Goal: Transaction & Acquisition: Download file/media

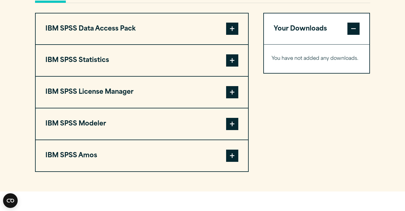
scroll to position [463, 0]
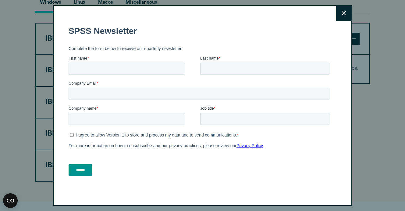
click at [341, 14] on button "Close" at bounding box center [343, 13] width 15 height 15
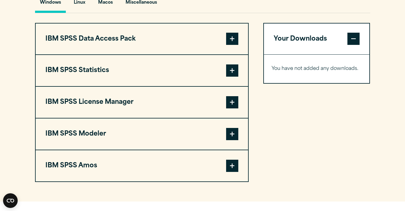
click at [234, 45] on span at bounding box center [232, 39] width 12 height 12
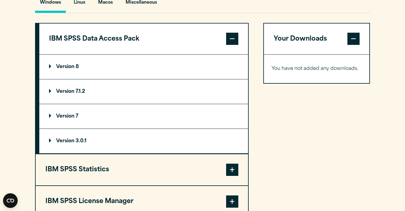
click at [119, 74] on summary "Version 8" at bounding box center [143, 67] width 209 height 24
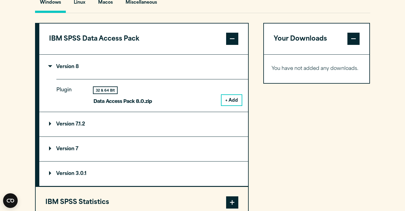
click at [233, 45] on span at bounding box center [232, 39] width 12 height 12
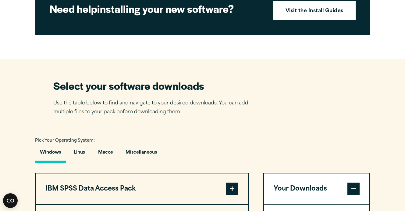
scroll to position [315, 0]
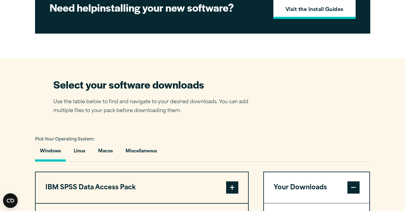
click at [318, 19] on link "Visit the Install Guides" at bounding box center [314, 9] width 82 height 19
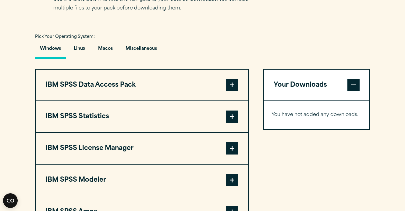
scroll to position [461, 0]
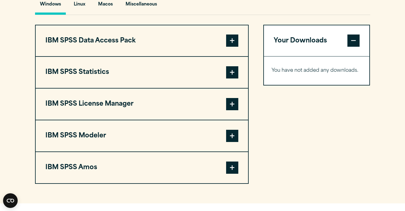
click at [167, 56] on button "IBM SPSS Data Access Pack" at bounding box center [142, 40] width 212 height 31
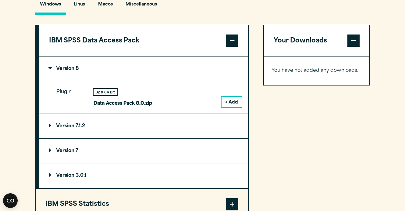
click at [236, 107] on button "+ Add" at bounding box center [232, 102] width 20 height 10
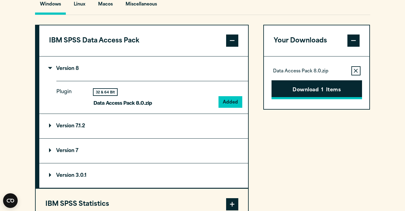
click at [305, 99] on button "Download 1 Items" at bounding box center [317, 89] width 91 height 19
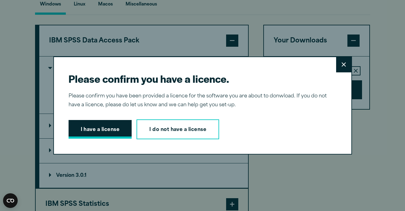
click at [117, 133] on button "I have a license" at bounding box center [100, 129] width 63 height 19
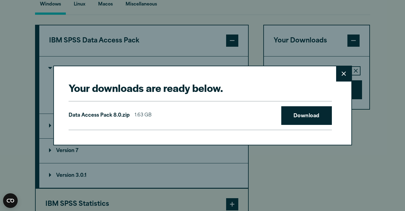
click at [342, 73] on icon at bounding box center [344, 73] width 4 height 5
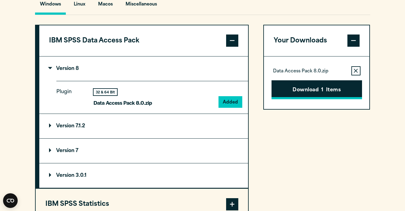
click at [337, 99] on button "Download 1 Items" at bounding box center [317, 89] width 91 height 19
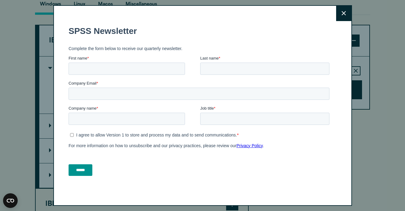
click at [345, 11] on icon at bounding box center [344, 13] width 4 height 5
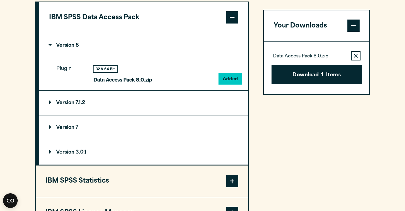
scroll to position [568, 0]
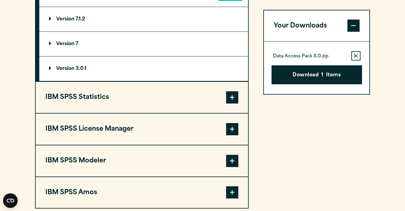
click at [304, 56] on p "Data Access Pack 8.0.zip" at bounding box center [300, 57] width 55 height 6
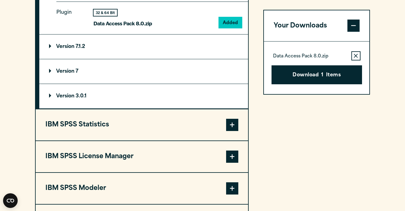
scroll to position [529, 0]
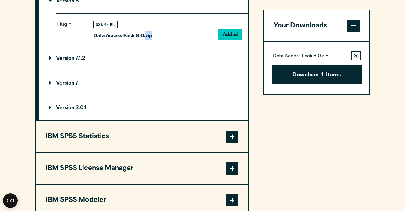
click at [146, 40] on p "Data Access Pack 8.0.zip" at bounding box center [123, 35] width 59 height 9
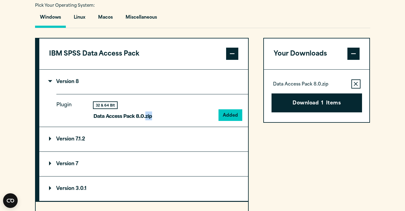
scroll to position [382, 0]
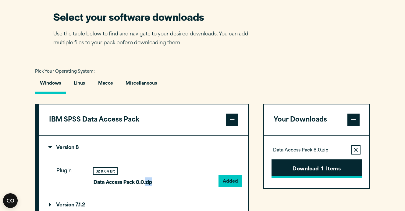
click at [314, 178] on button "Download 1 Items" at bounding box center [317, 168] width 91 height 19
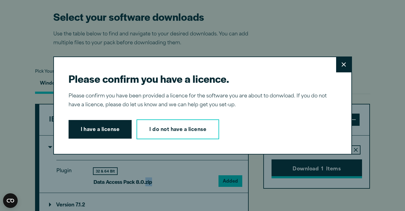
click at [314, 155] on div "Please confirm you have a licence. Close Please confirm you have been provided …" at bounding box center [202, 105] width 299 height 98
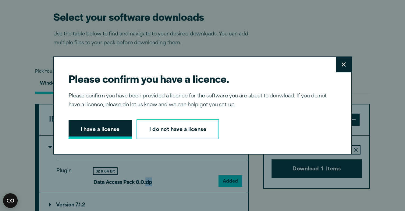
click at [106, 133] on button "I have a license" at bounding box center [100, 129] width 63 height 19
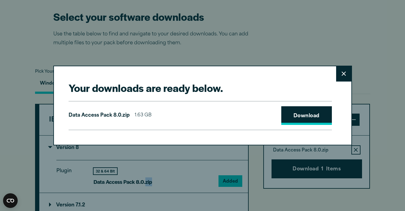
click at [293, 119] on link "Download" at bounding box center [306, 115] width 51 height 19
click at [348, 72] on button "Close" at bounding box center [343, 73] width 15 height 15
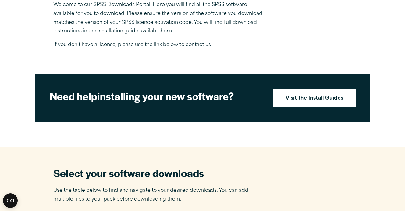
scroll to position [156, 0]
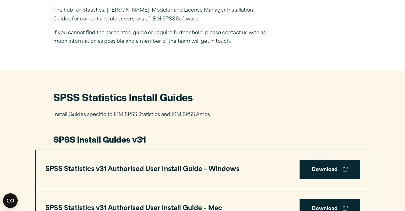
scroll to position [209, 0]
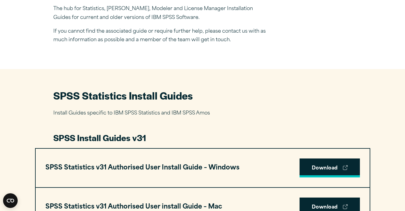
click at [328, 168] on link "Download" at bounding box center [330, 167] width 60 height 19
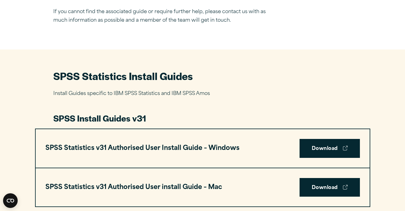
scroll to position [240, 0]
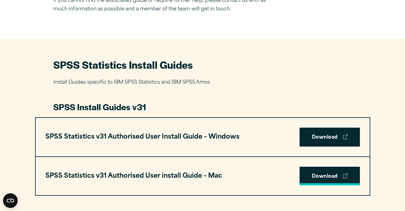
click at [324, 176] on link "Download" at bounding box center [330, 175] width 60 height 19
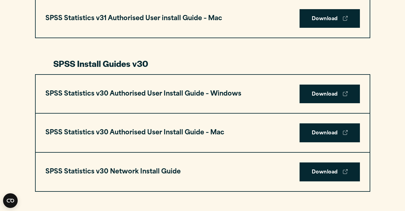
scroll to position [407, 0]
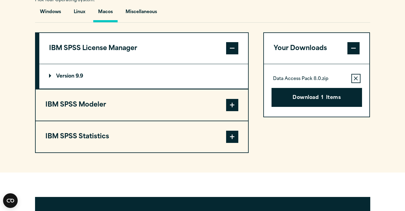
click at [163, 114] on button "IBM SPSS Modeler" at bounding box center [142, 104] width 212 height 31
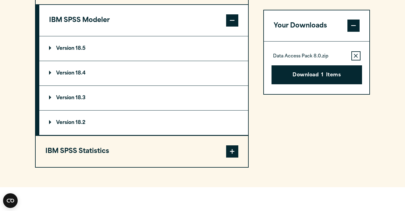
click at [144, 160] on button "IBM SPSS Statistics" at bounding box center [142, 151] width 212 height 31
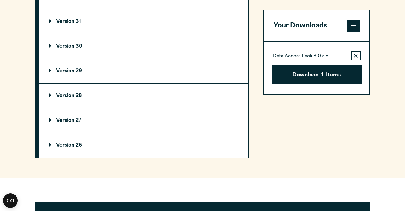
scroll to position [576, 0]
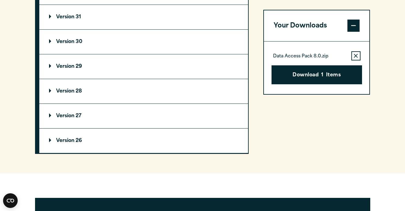
click at [121, 29] on summary "Version 31" at bounding box center [143, 17] width 209 height 24
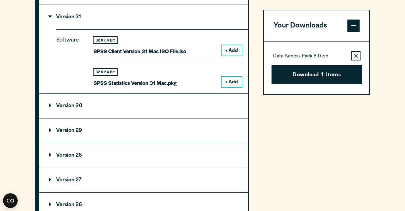
click at [229, 55] on button "+ Add" at bounding box center [232, 50] width 20 height 10
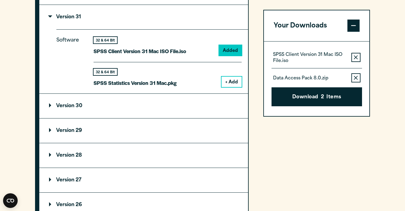
click at [236, 87] on button "+ Add" at bounding box center [232, 81] width 20 height 10
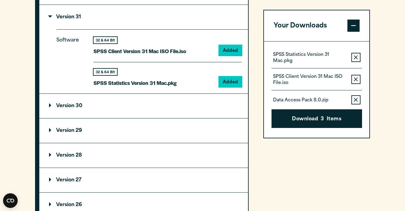
click at [357, 100] on icon "button" at bounding box center [356, 100] width 4 height 4
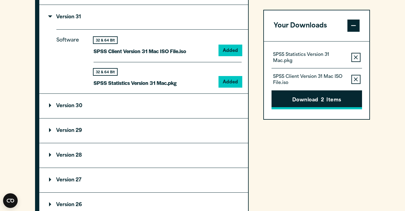
click at [338, 102] on button "Download 2 Items" at bounding box center [317, 100] width 91 height 19
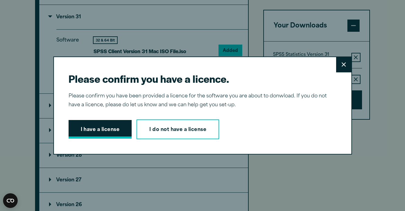
click at [108, 128] on button "I have a license" at bounding box center [100, 129] width 63 height 19
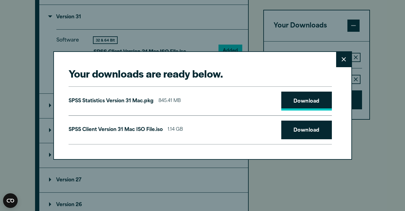
click at [299, 105] on link "Download" at bounding box center [306, 100] width 51 height 19
click at [312, 126] on link "Download" at bounding box center [306, 129] width 51 height 19
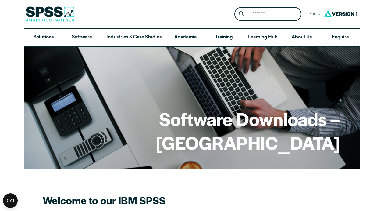
scroll to position [176, 0]
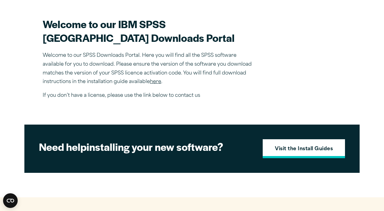
click at [299, 153] on strong "Visit the Install Guides" at bounding box center [304, 149] width 58 height 8
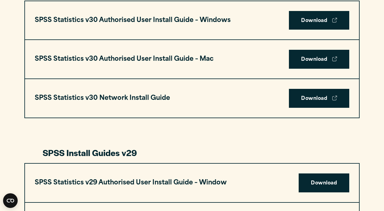
scroll to position [473, 0]
